Goal: Information Seeking & Learning: Learn about a topic

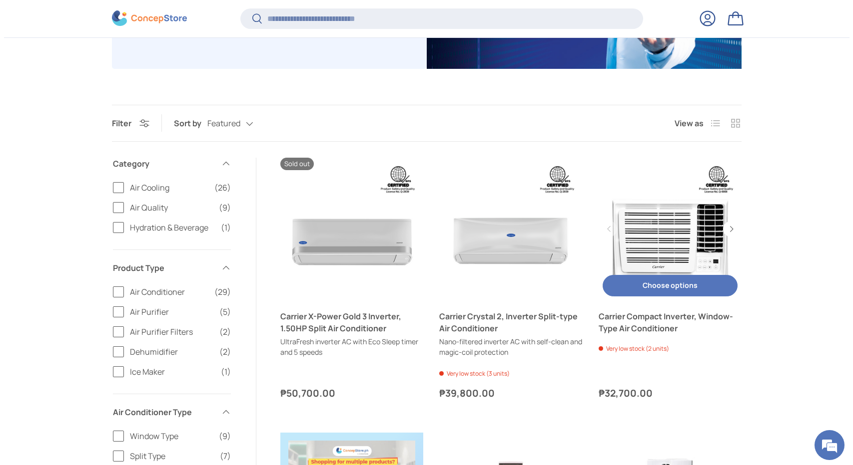
scroll to position [331, 0]
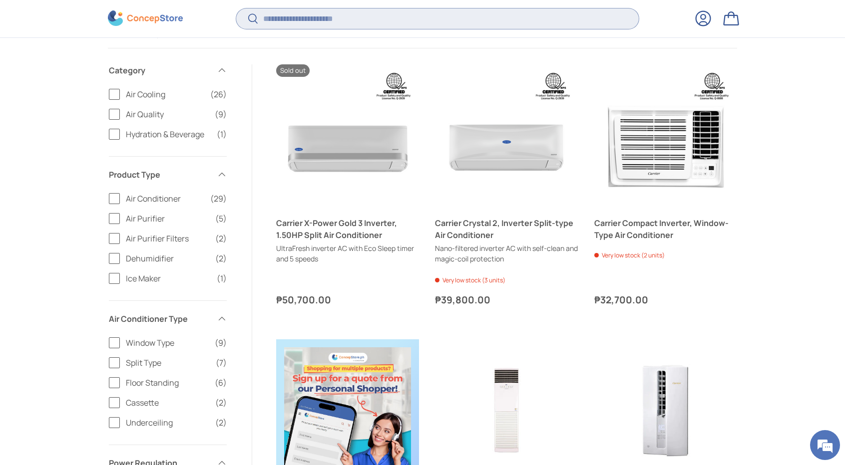
click at [412, 13] on input "Search" at bounding box center [437, 18] width 403 height 20
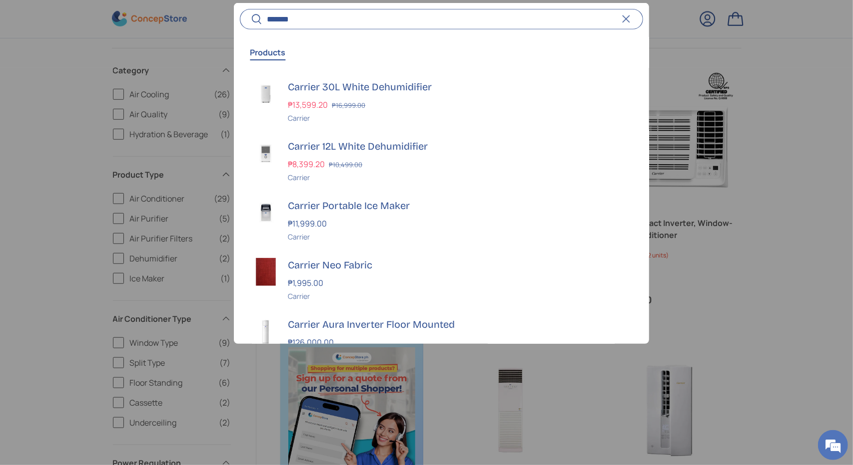
type input "*******"
click at [240, 8] on button "Search" at bounding box center [251, 19] width 22 height 23
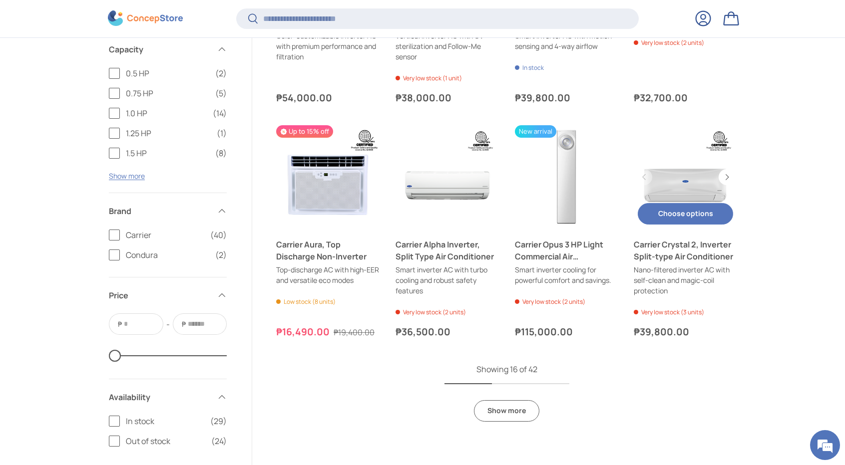
scroll to position [879, 0]
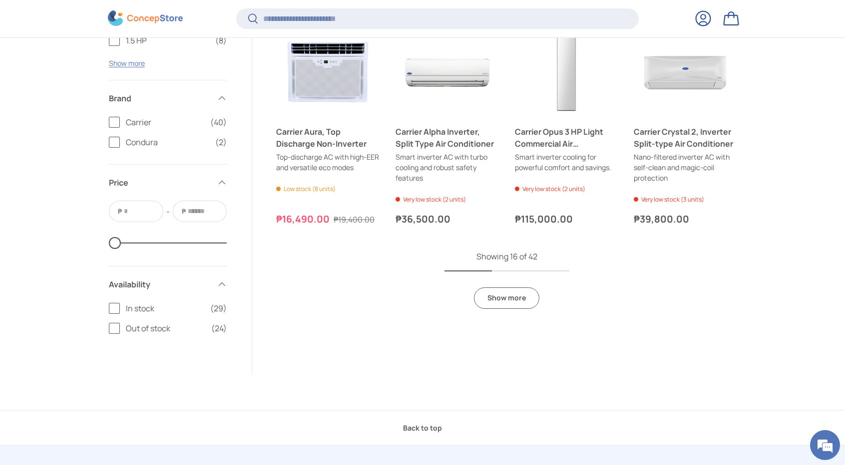
click at [526, 298] on link "Show more" at bounding box center [506, 298] width 65 height 21
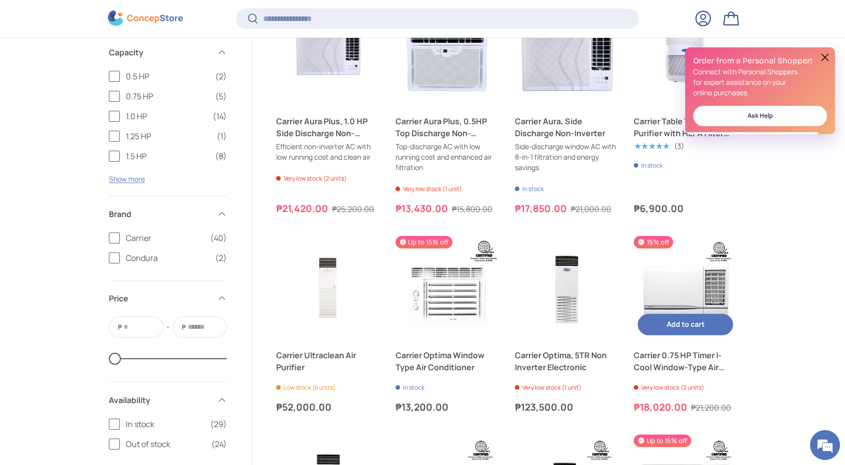
scroll to position [1145, 0]
